Goal: Navigation & Orientation: Understand site structure

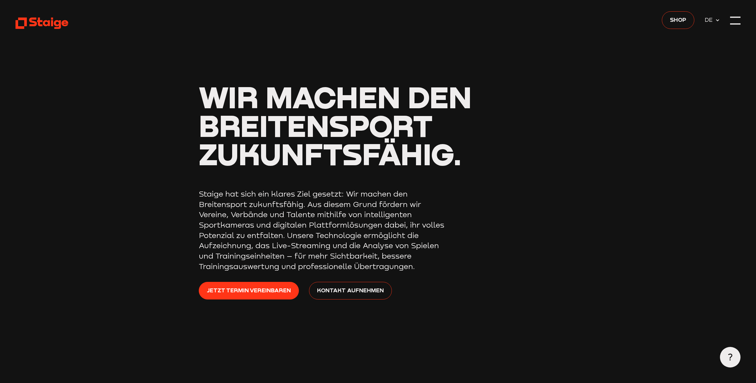
click at [62, 16] on header "Wir machen den Breitensport zukunftsfähig. Staige hat sich ein klares Ziel gese…" at bounding box center [378, 175] width 725 height 351
click at [58, 20] on icon at bounding box center [42, 23] width 53 height 13
click at [738, 19] on div at bounding box center [735, 21] width 10 height 10
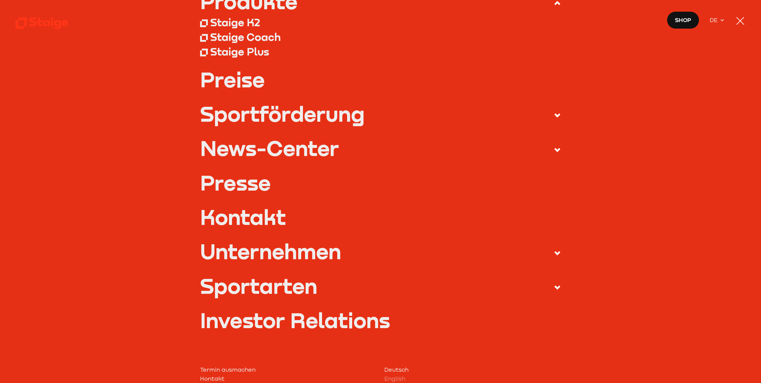
scroll to position [119, 0]
